Goal: Find contact information: Find contact information

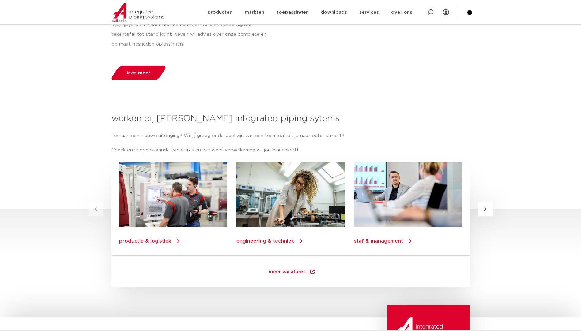
scroll to position [735, 0]
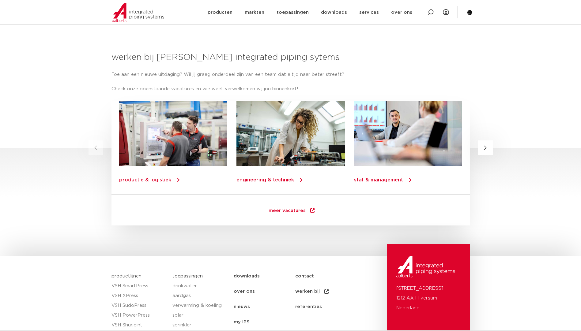
click at [290, 209] on span "meer vacatures" at bounding box center [287, 212] width 37 height 6
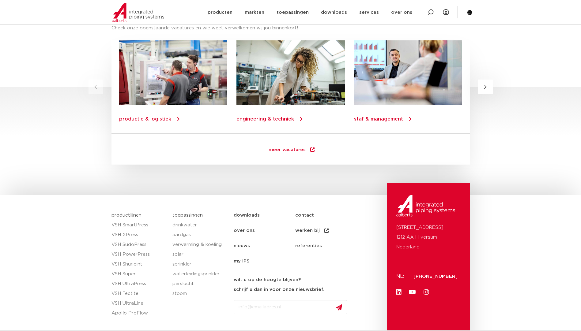
scroll to position [796, 0]
click at [300, 215] on link "contact" at bounding box center [326, 215] width 62 height 15
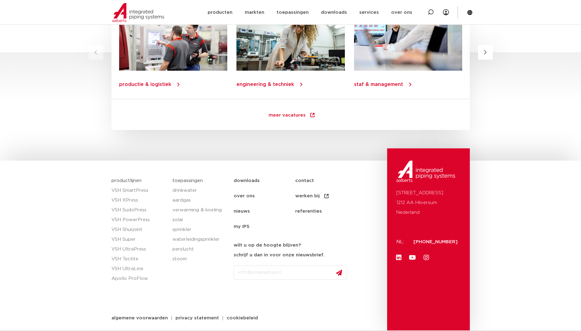
scroll to position [831, 0]
click at [304, 179] on link "contact" at bounding box center [326, 180] width 62 height 15
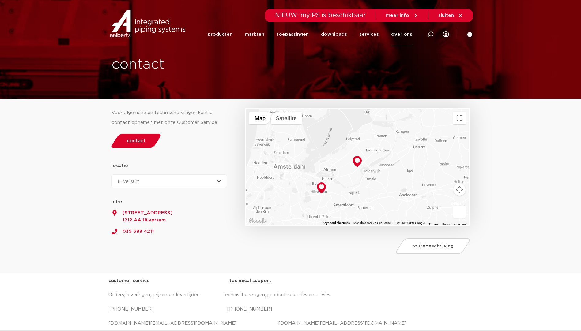
click at [462, 16] on icon at bounding box center [461, 16] width 6 height 6
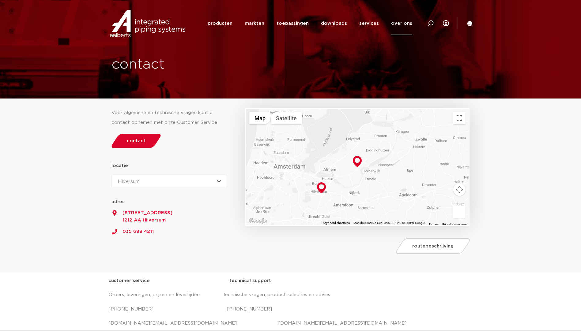
click at [471, 23] on icon at bounding box center [469, 23] width 5 height 5
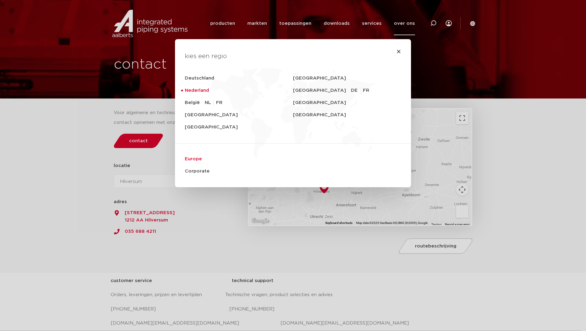
click at [190, 159] on link "Europe" at bounding box center [293, 159] width 216 height 12
